Goal: Find specific page/section: Find specific page/section

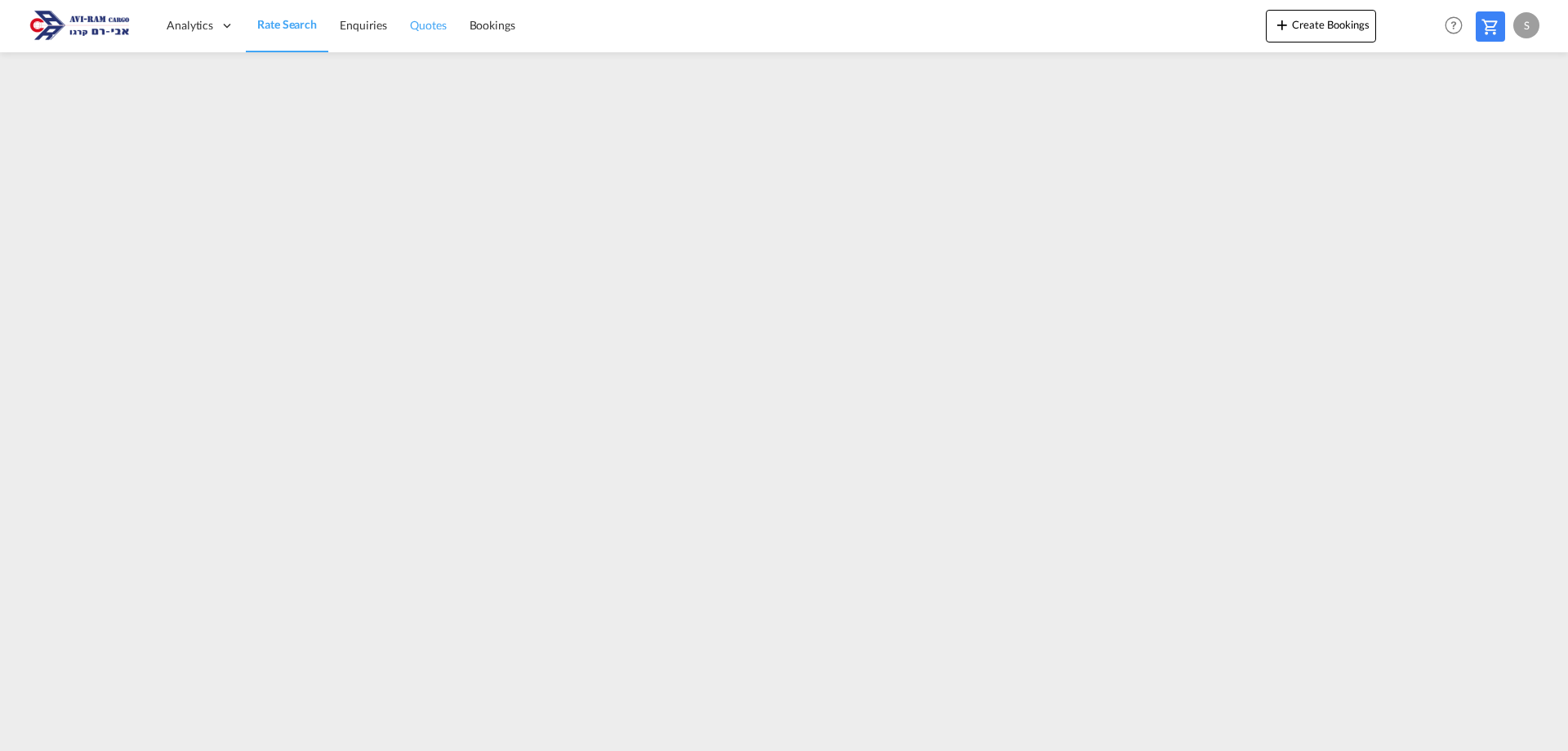
click at [424, 19] on span "Quotes" at bounding box center [428, 25] width 36 height 14
click at [437, 32] on span "Quotes" at bounding box center [428, 25] width 36 height 14
click at [173, 23] on span "Analytics" at bounding box center [190, 25] width 47 height 16
click at [373, 25] on span "Enquiries" at bounding box center [364, 25] width 48 height 14
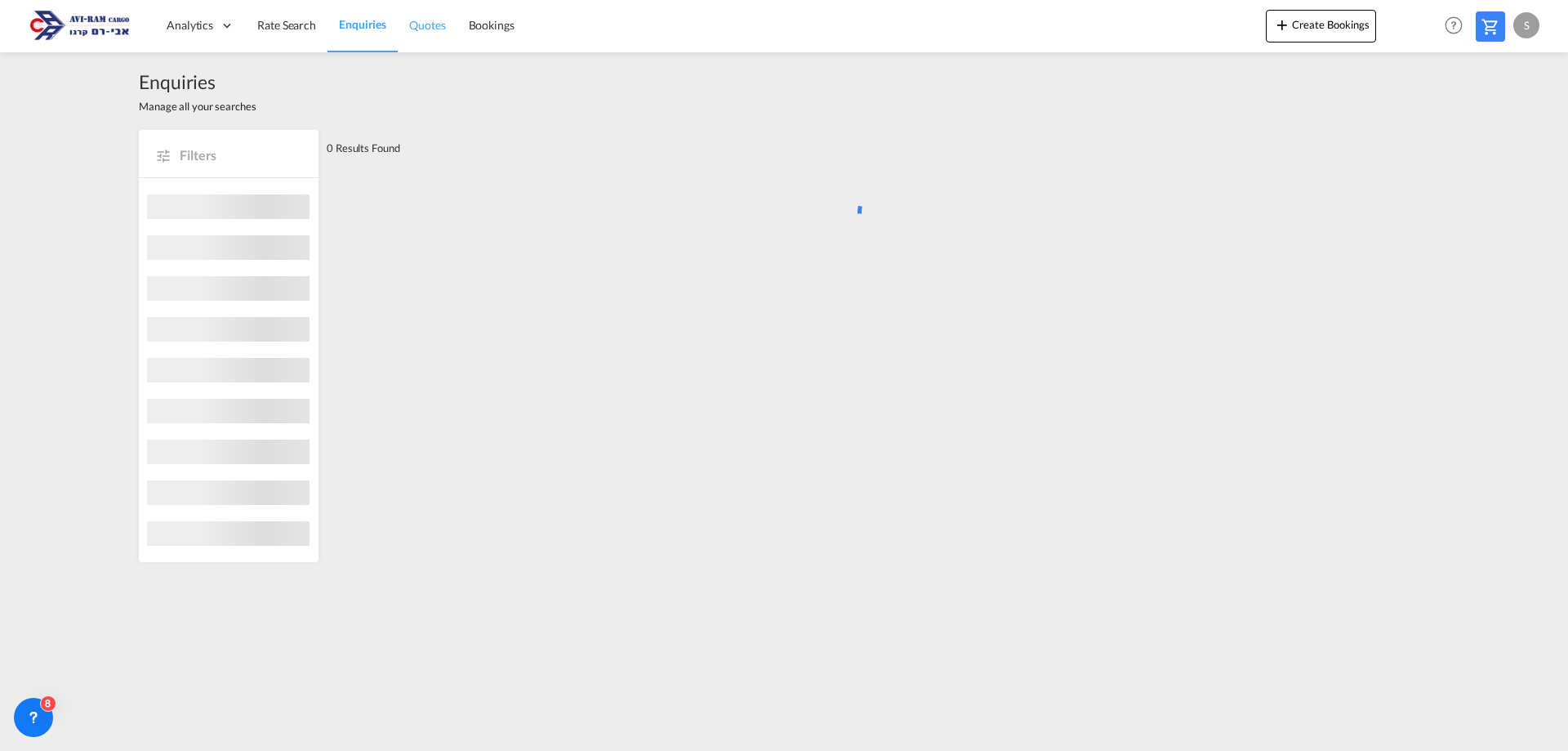
click at [419, 26] on span "Quotes" at bounding box center [428, 25] width 36 height 14
